Goal: Navigation & Orientation: Go to known website

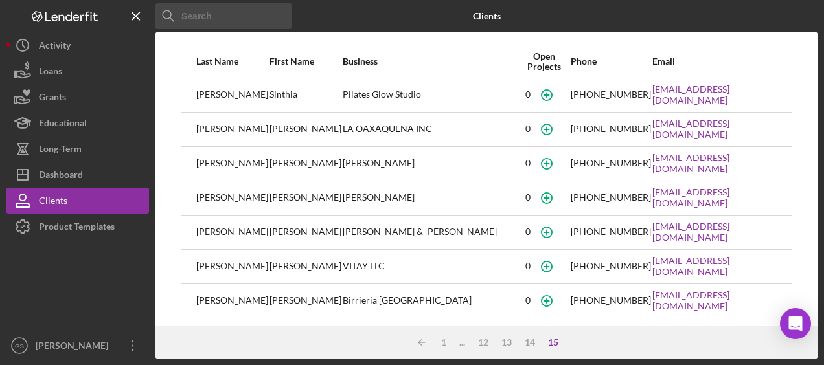
scroll to position [208, 0]
